Goal: Task Accomplishment & Management: Manage account settings

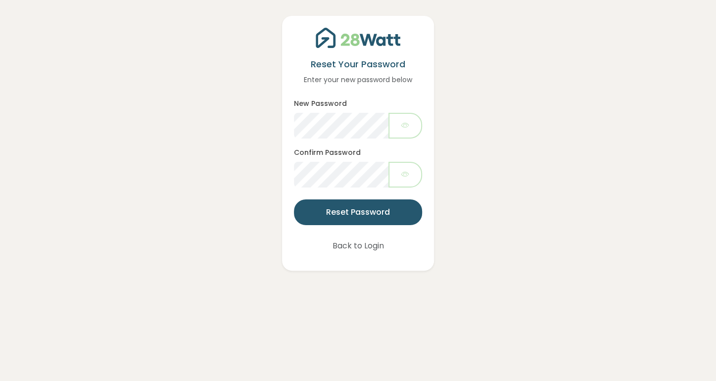
click at [381, 248] on button "Back to Login" at bounding box center [358, 246] width 77 height 26
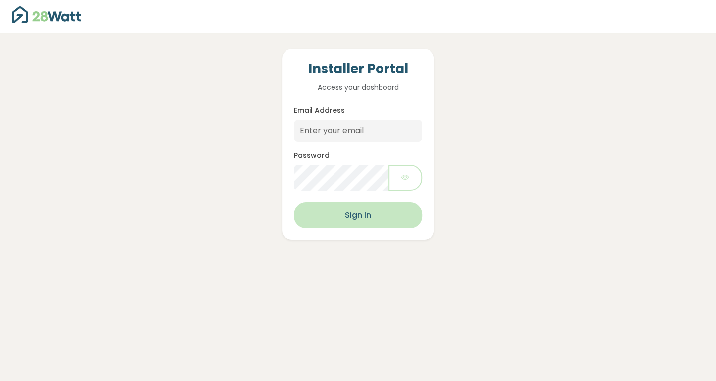
click at [353, 210] on button "Sign In" at bounding box center [358, 215] width 129 height 26
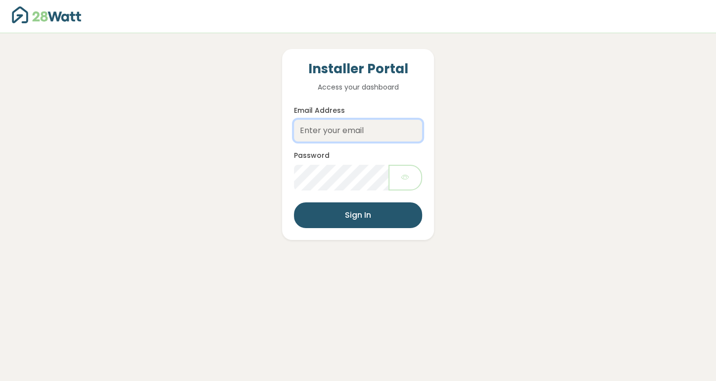
click at [349, 132] on input "Email Address" at bounding box center [358, 131] width 129 height 22
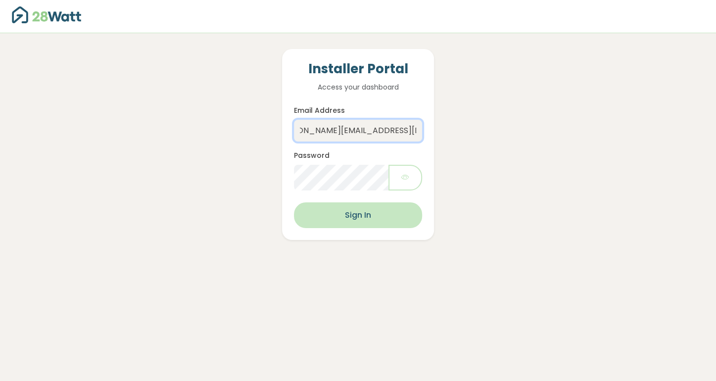
type input "[PERSON_NAME][EMAIL_ADDRESS][DOMAIN_NAME]"
click at [346, 210] on button "Sign In" at bounding box center [358, 215] width 129 height 26
click at [311, 209] on button "Sign In" at bounding box center [358, 215] width 129 height 26
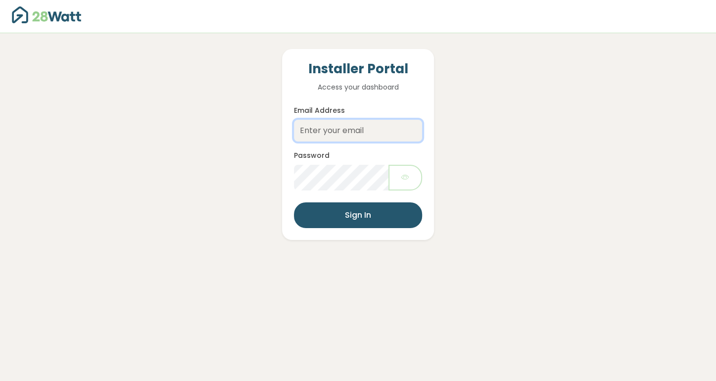
type input "oren@smartenergyanswers.com.au"
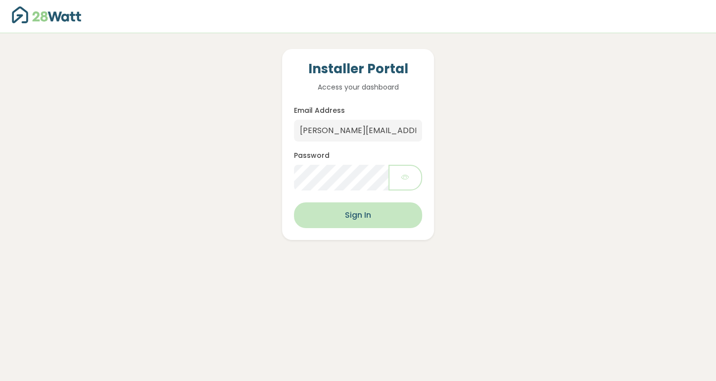
click at [340, 213] on button "Sign In" at bounding box center [358, 215] width 129 height 26
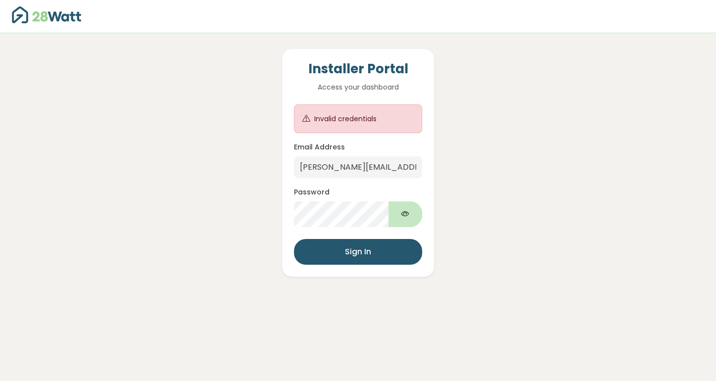
click at [412, 209] on button "button" at bounding box center [406, 214] width 34 height 26
click at [305, 120] on icon at bounding box center [306, 119] width 8 height 12
click at [307, 111] on div "Invalid credentials" at bounding box center [358, 118] width 129 height 29
click at [354, 83] on p "Access your dashboard" at bounding box center [358, 87] width 129 height 11
click at [347, 166] on input "oren@smartenergyanswers.com.au" at bounding box center [358, 167] width 129 height 22
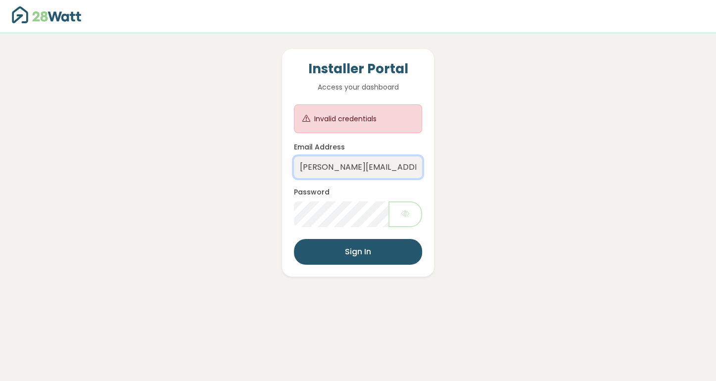
click at [347, 166] on input "oren@smartenergyanswers.com.au" at bounding box center [358, 167] width 129 height 22
click at [254, 256] on div "Installer Portal Access your dashboard Invalid credentials Email Address oren@s…" at bounding box center [358, 155] width 673 height 244
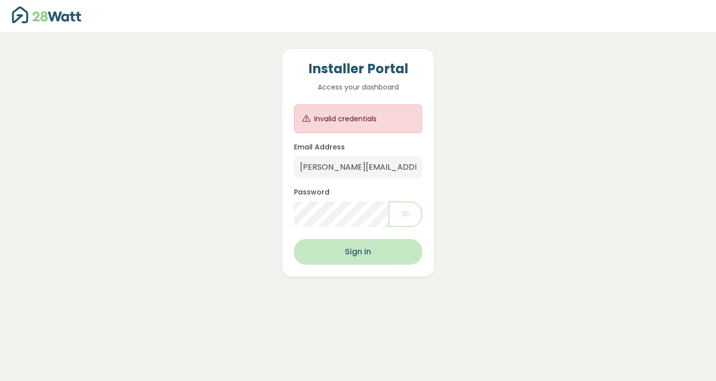
click at [342, 256] on button "Sign In" at bounding box center [358, 252] width 129 height 26
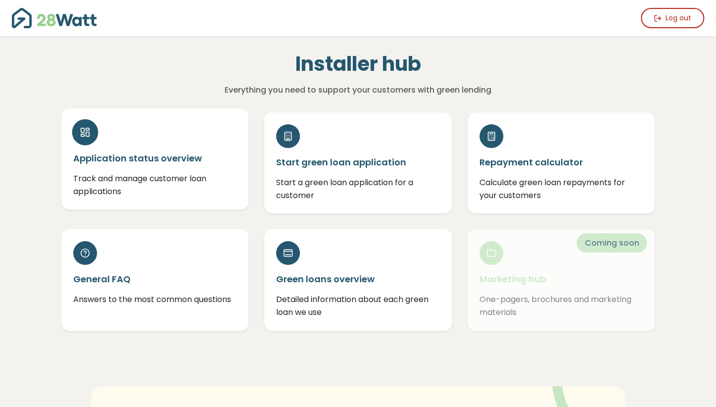
click at [133, 154] on h5 "Application status overview" at bounding box center [155, 158] width 164 height 12
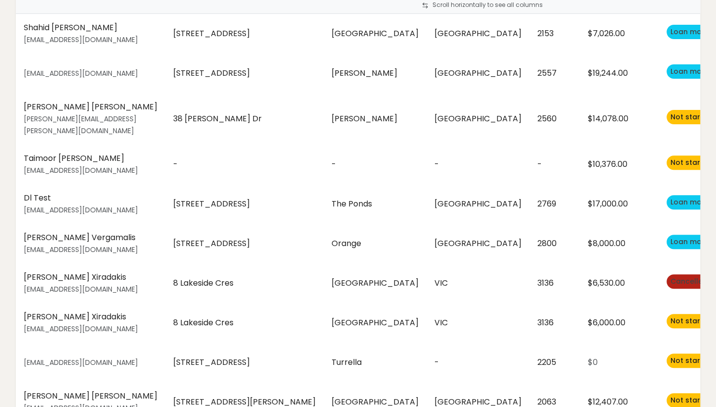
scroll to position [122, 0]
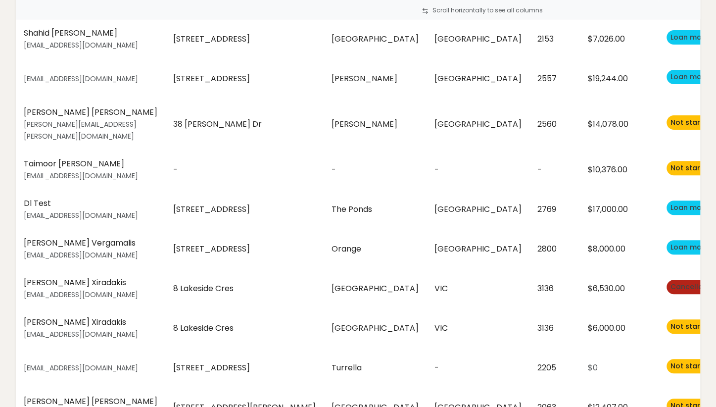
click at [671, 242] on span "Loan match provided" at bounding box center [710, 247] width 78 height 10
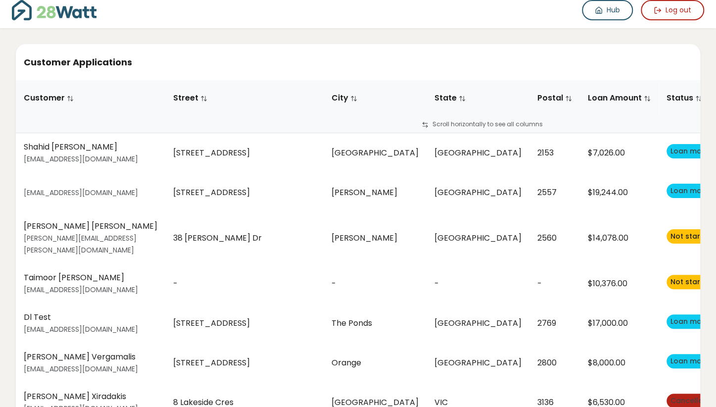
scroll to position [0, 0]
